Goal: Task Accomplishment & Management: Complete application form

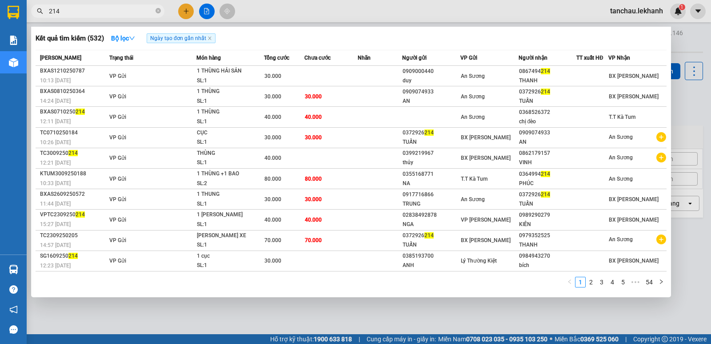
click at [131, 14] on input "214" at bounding box center [101, 11] width 105 height 10
type input "2"
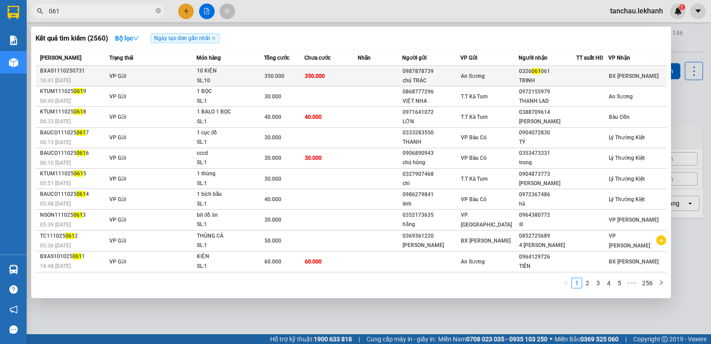
type input "061"
click at [260, 83] on div "SL: 10" at bounding box center [230, 81] width 67 height 10
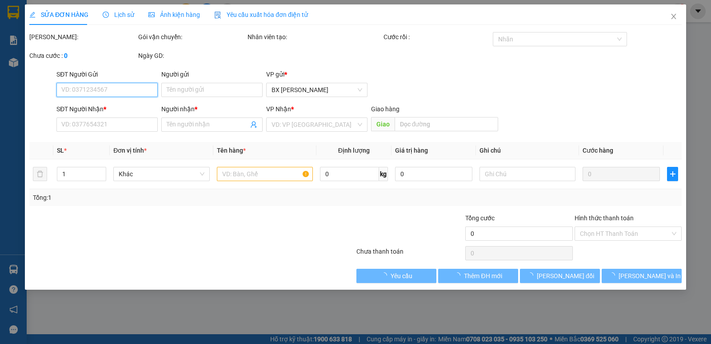
type input "0987878739"
type input "chú TRÁC"
type input "0326061061"
type input "TRINH"
type input "350.000"
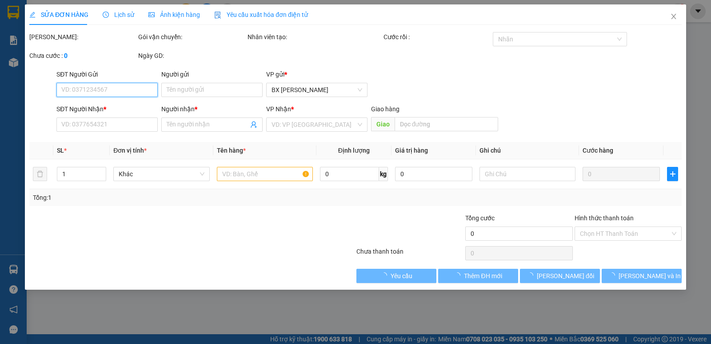
type input "350.000"
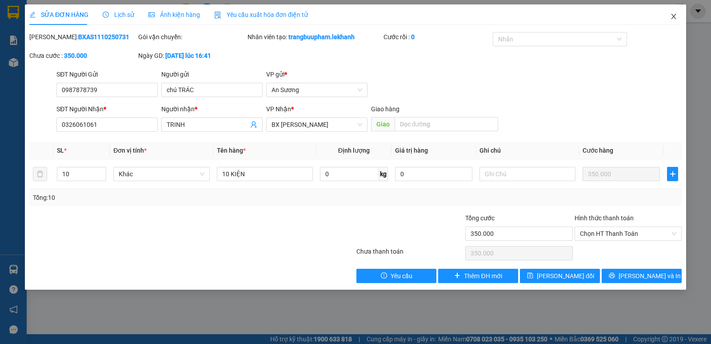
click at [672, 18] on icon "close" at bounding box center [674, 16] width 7 height 7
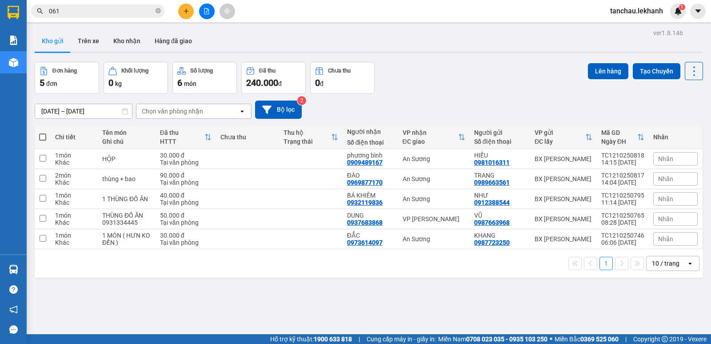
click at [125, 14] on input "061" at bounding box center [101, 11] width 105 height 10
